Goal: Task Accomplishment & Management: Manage account settings

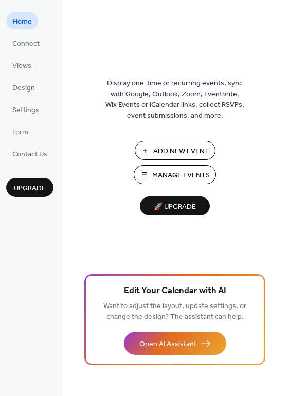
click at [174, 175] on span "Manage Events" at bounding box center [181, 175] width 58 height 11
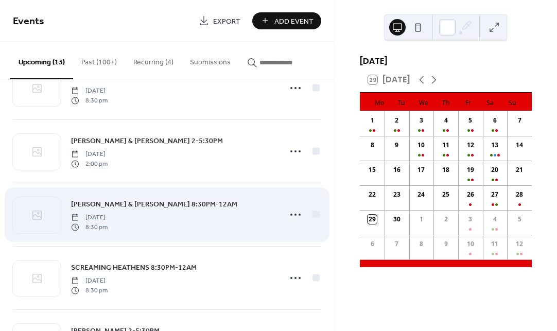
scroll to position [292, 0]
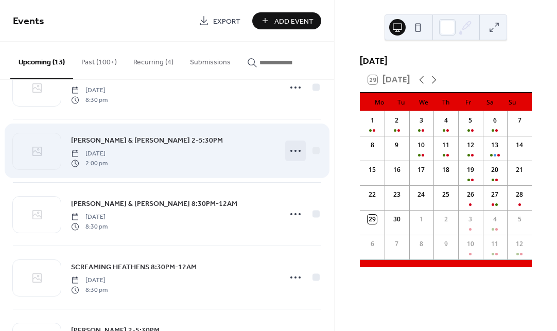
click at [289, 153] on icon at bounding box center [295, 150] width 16 height 16
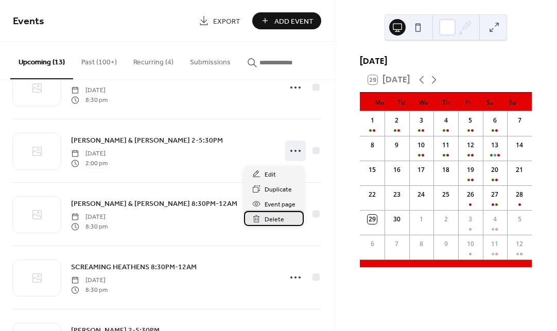
click at [279, 218] on span "Delete" at bounding box center [274, 219] width 20 height 11
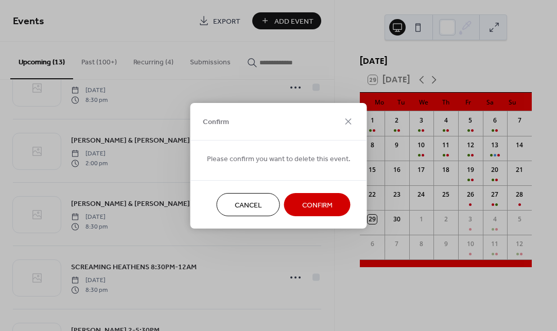
click at [316, 206] on span "Confirm" at bounding box center [317, 205] width 30 height 11
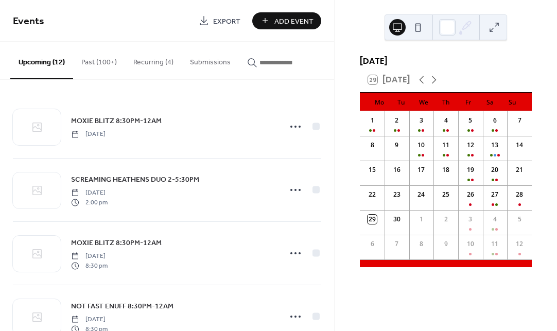
scroll to position [0, 0]
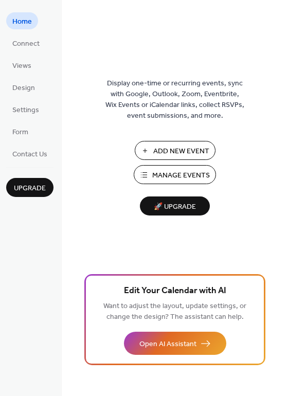
click at [190, 176] on span "Manage Events" at bounding box center [181, 175] width 58 height 11
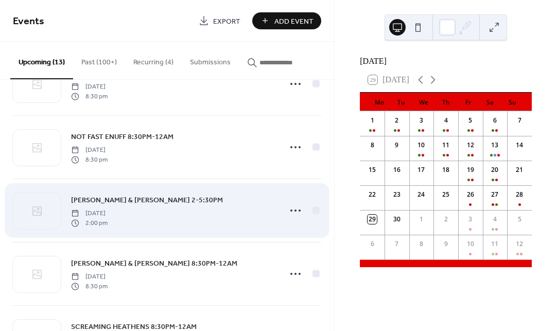
scroll to position [236, 0]
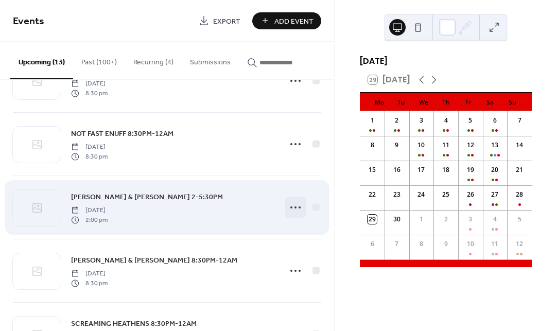
click at [294, 208] on circle at bounding box center [295, 207] width 2 height 2
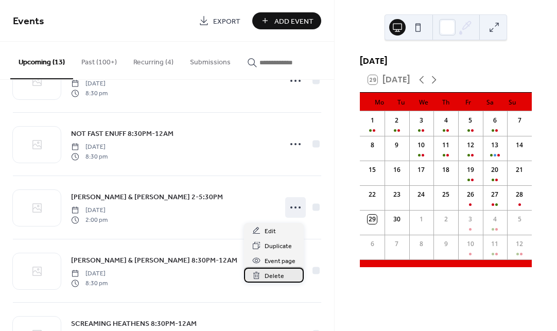
click at [287, 275] on div "Delete" at bounding box center [274, 275] width 60 height 15
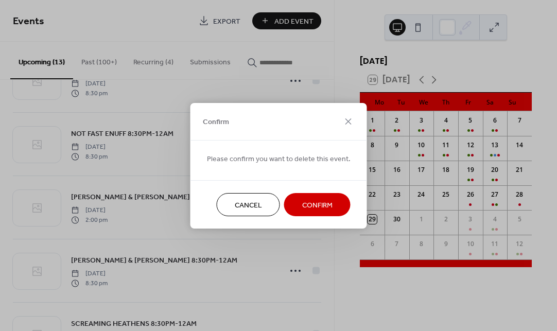
click at [305, 208] on span "Confirm" at bounding box center [317, 205] width 30 height 11
